Goal: Find specific page/section: Find specific page/section

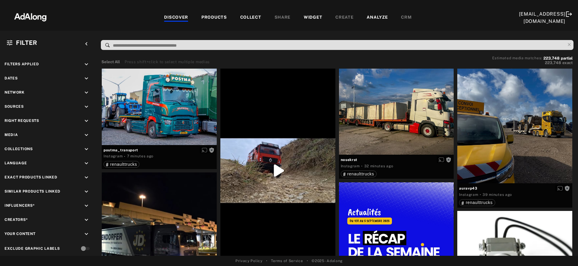
click at [202, 17] on div "PRODUCTS" at bounding box center [214, 17] width 26 height 7
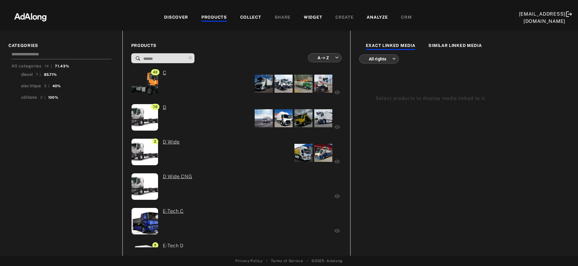
click at [46, 52] on input at bounding box center [61, 55] width 100 height 8
